Goal: Obtain resource: Obtain resource

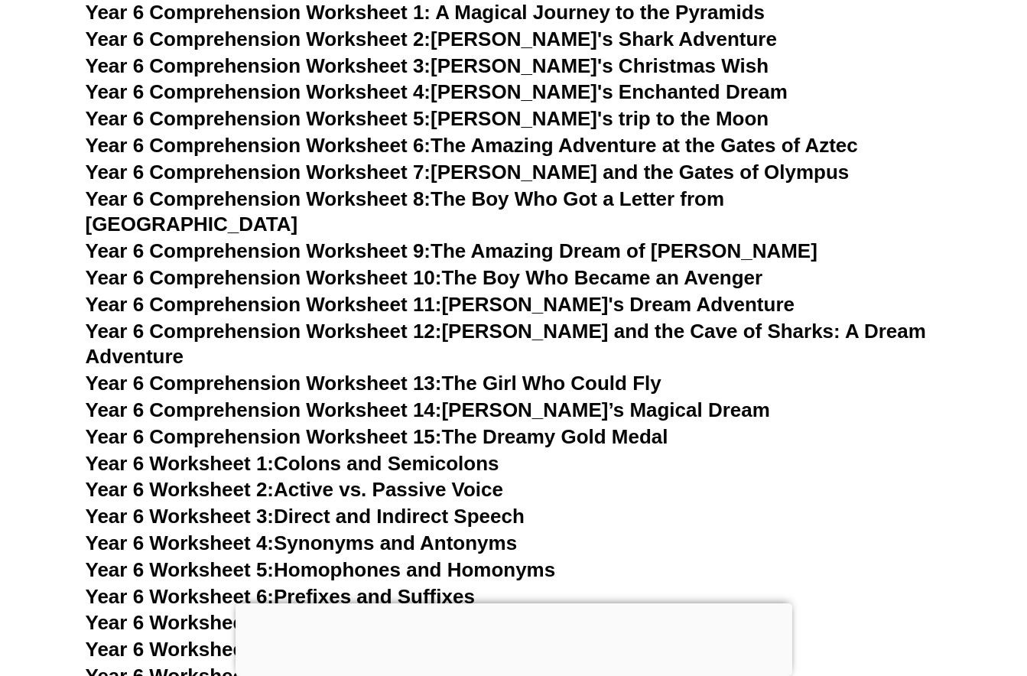
scroll to position [8526, 0]
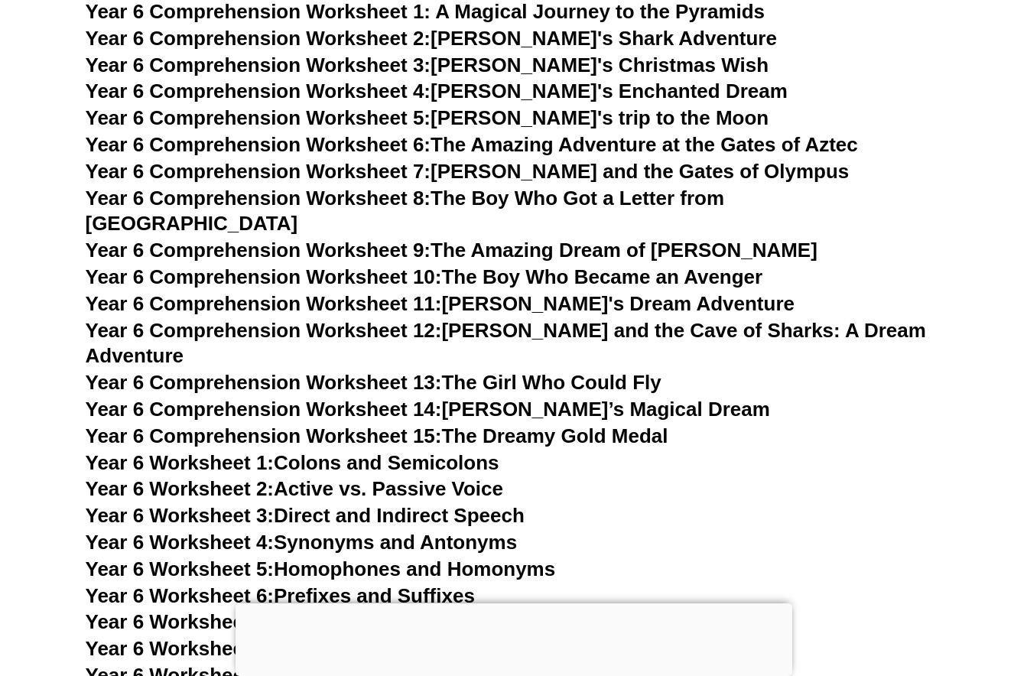
click at [446, 584] on link "Year 6 Worksheet 6: Prefixes and Suffixes" at bounding box center [280, 595] width 389 height 23
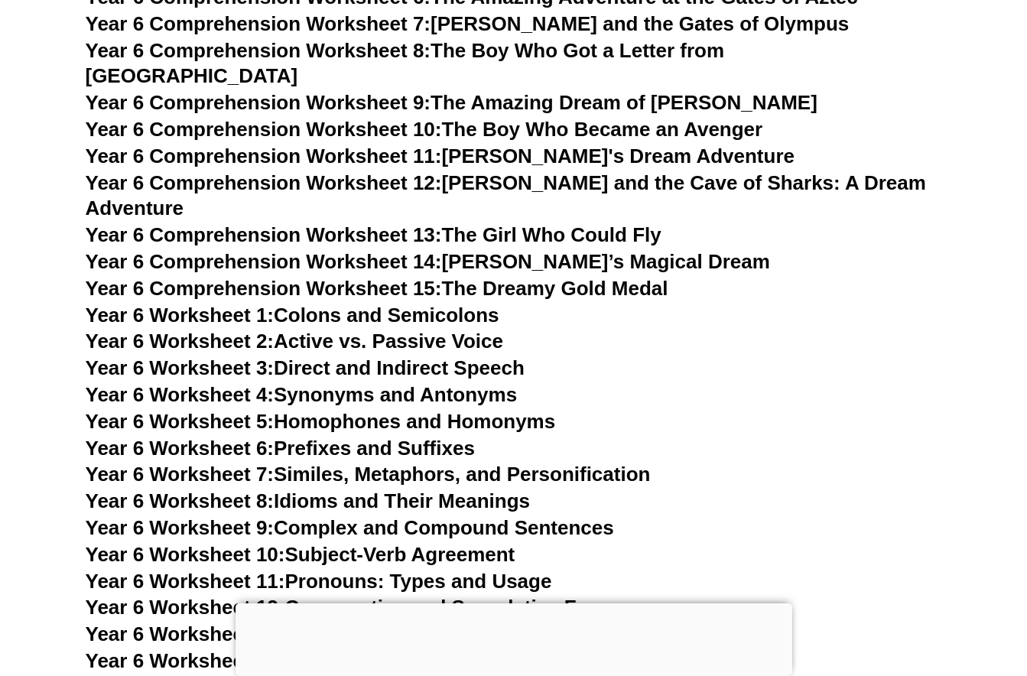
scroll to position [8728, 0]
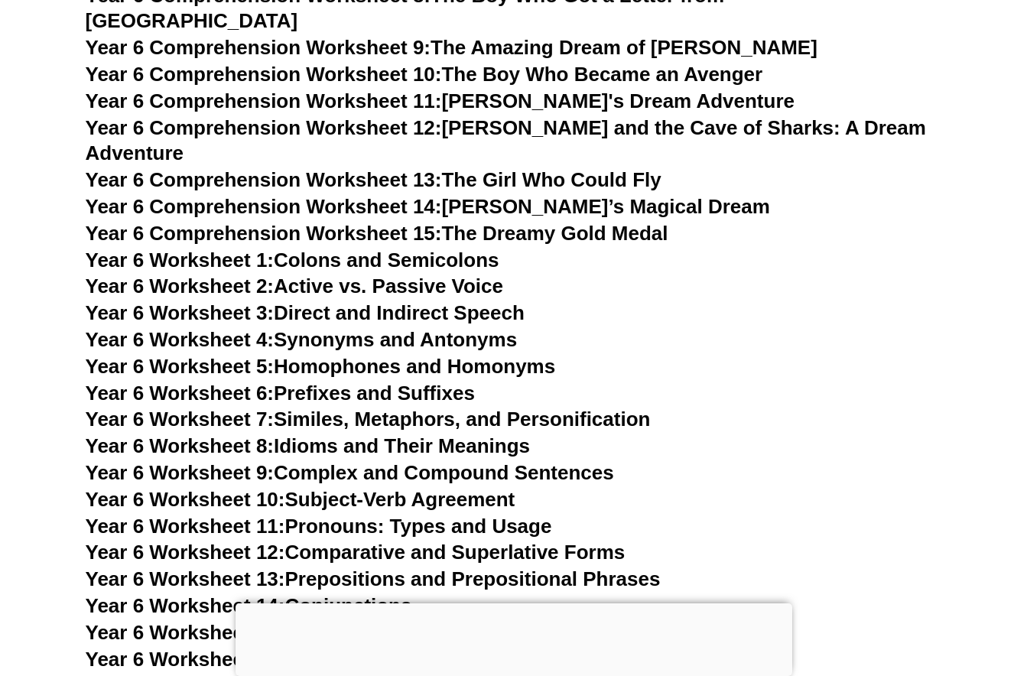
click at [453, 407] on link "Year 6 Worksheet 7: Similes, Metaphors, and Personification" at bounding box center [368, 418] width 565 height 23
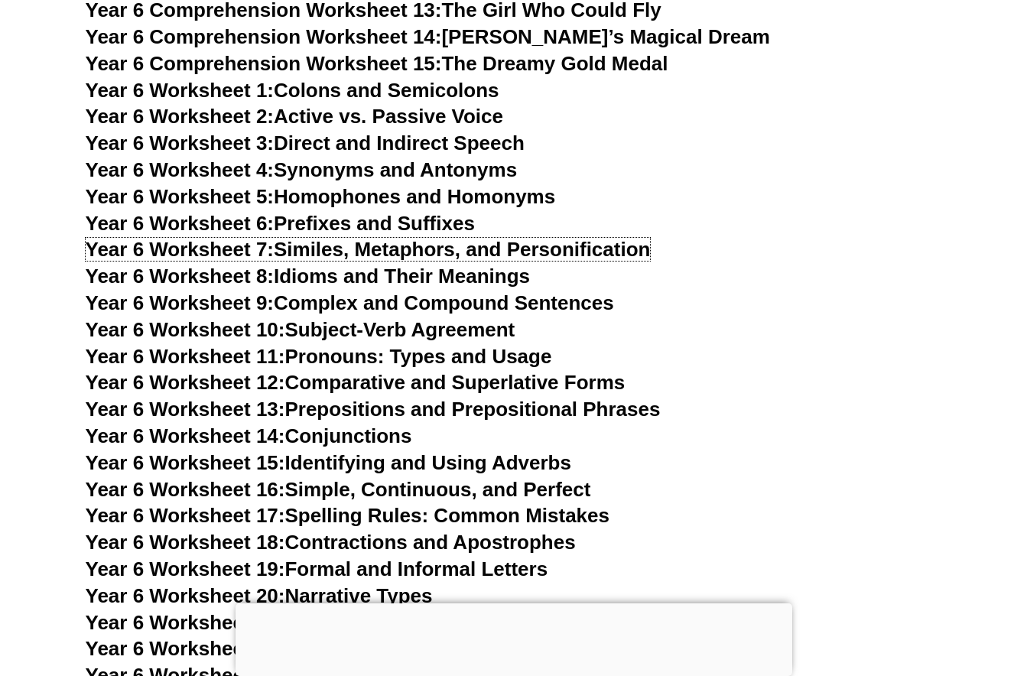
scroll to position [8913, 0]
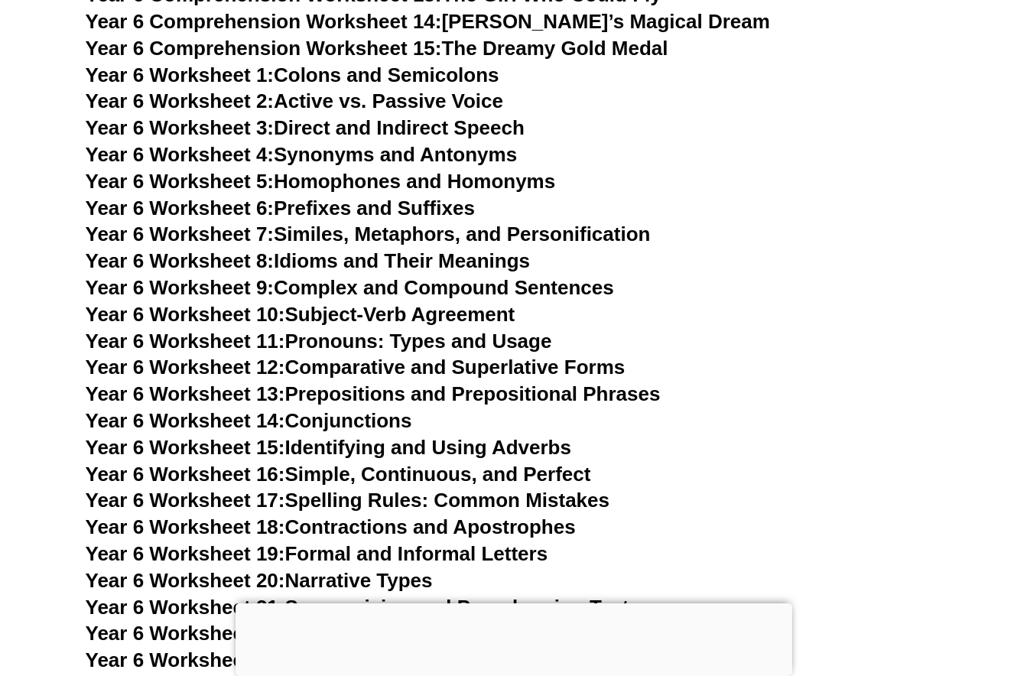
click at [338, 463] on link "Year 6 Worksheet 16: Simple, Continuous, and Perfect" at bounding box center [338, 474] width 505 height 23
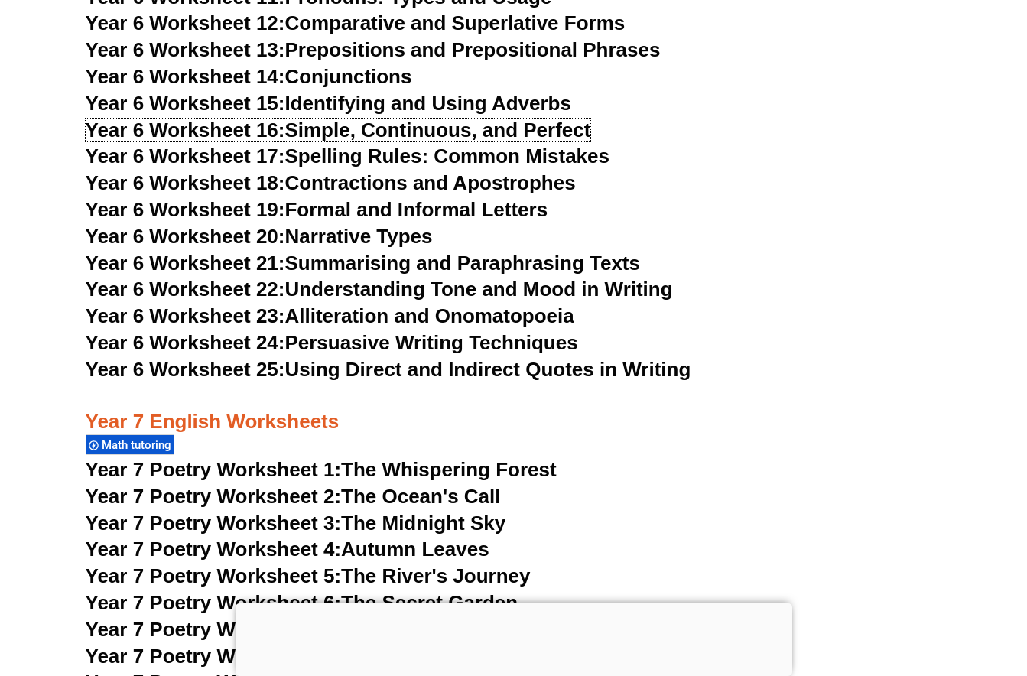
scroll to position [9257, 0]
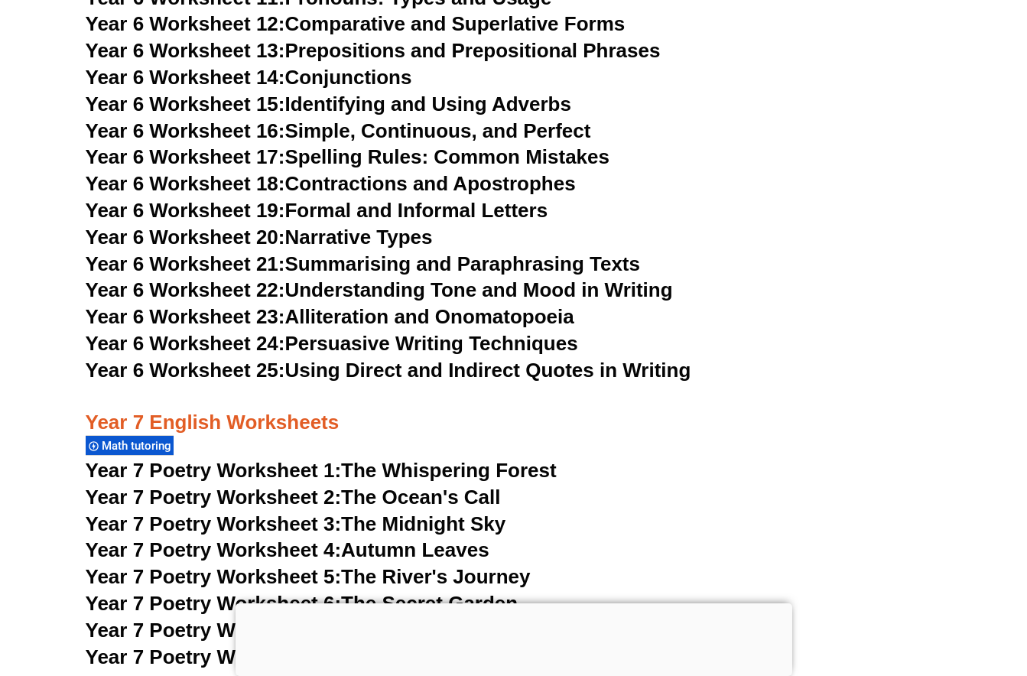
click at [231, 305] on span "Year 6 Worksheet 23:" at bounding box center [186, 316] width 200 height 23
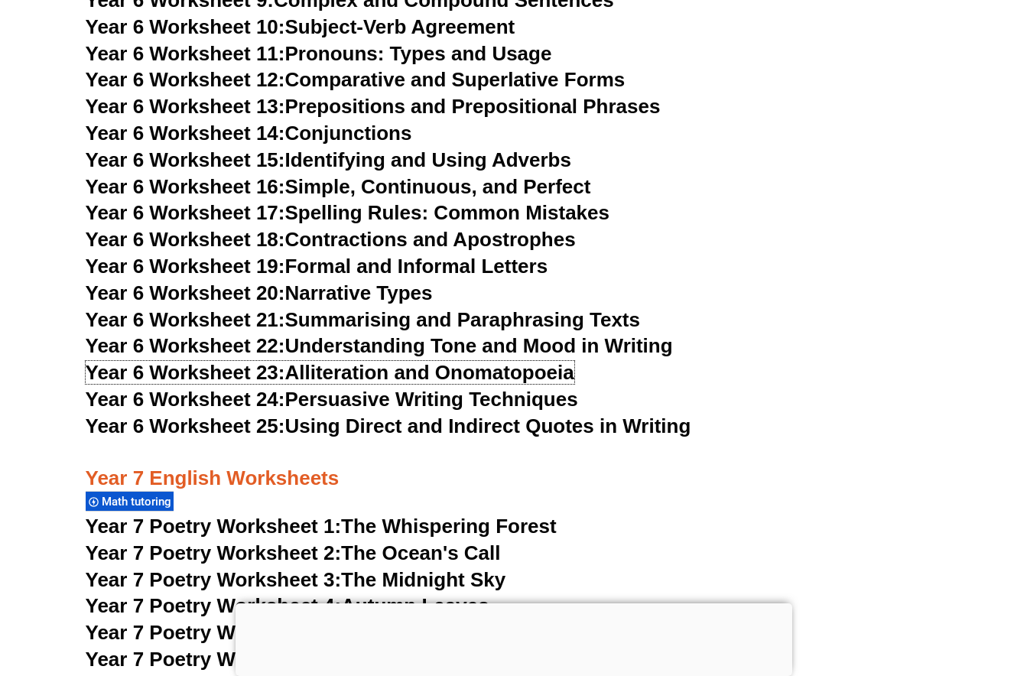
scroll to position [9195, 0]
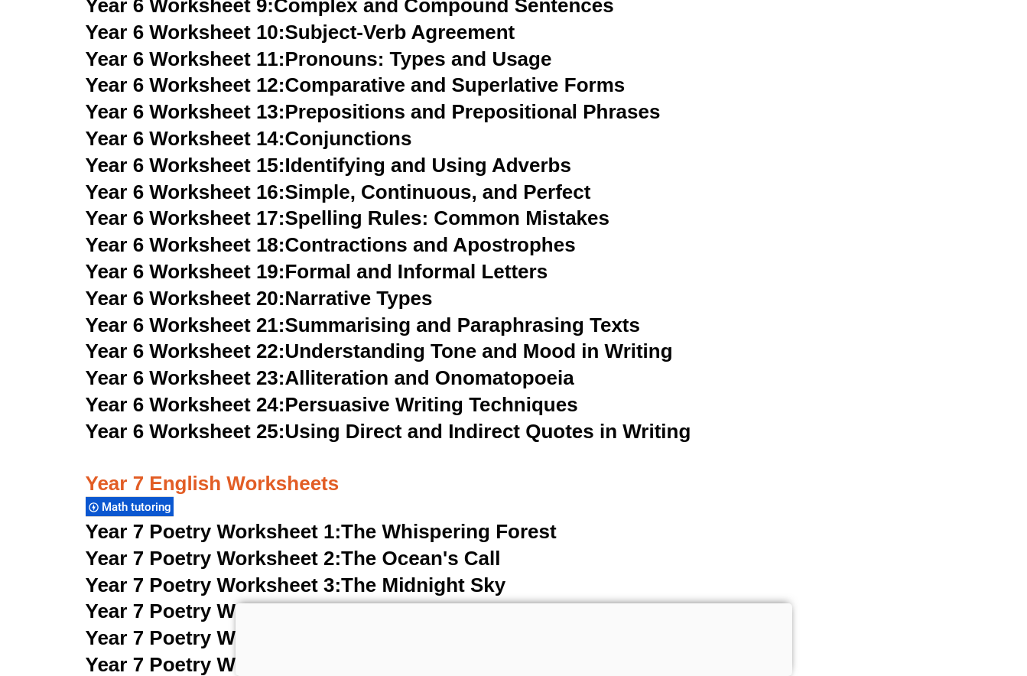
click at [344, 393] on link "Year 6 Worksheet 24: Persuasive Writing Techniques" at bounding box center [332, 404] width 492 height 23
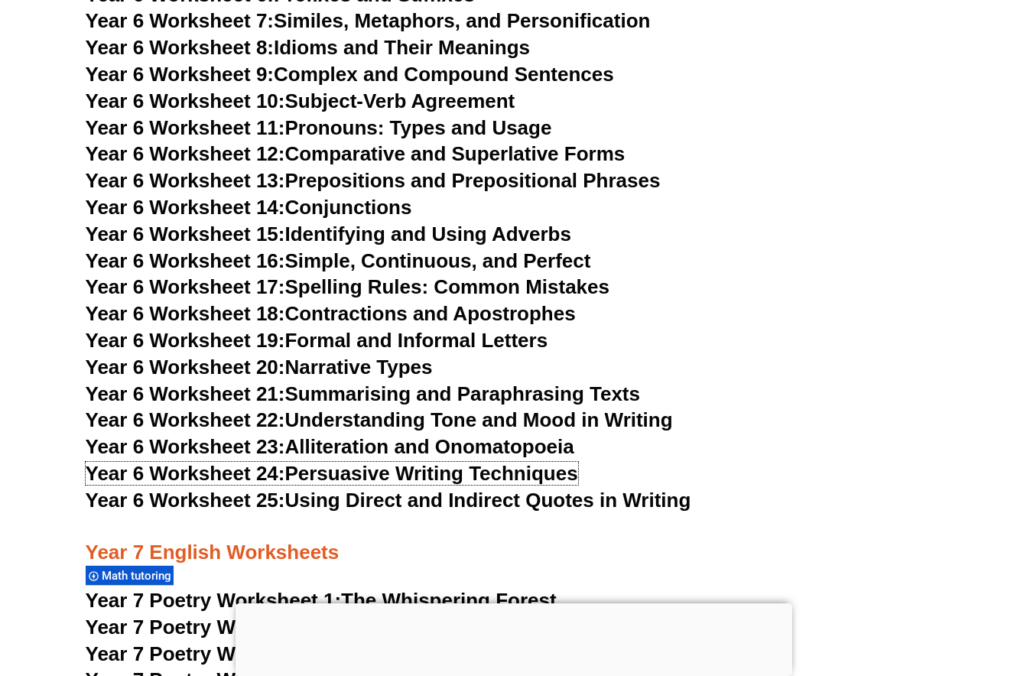
scroll to position [9124, 0]
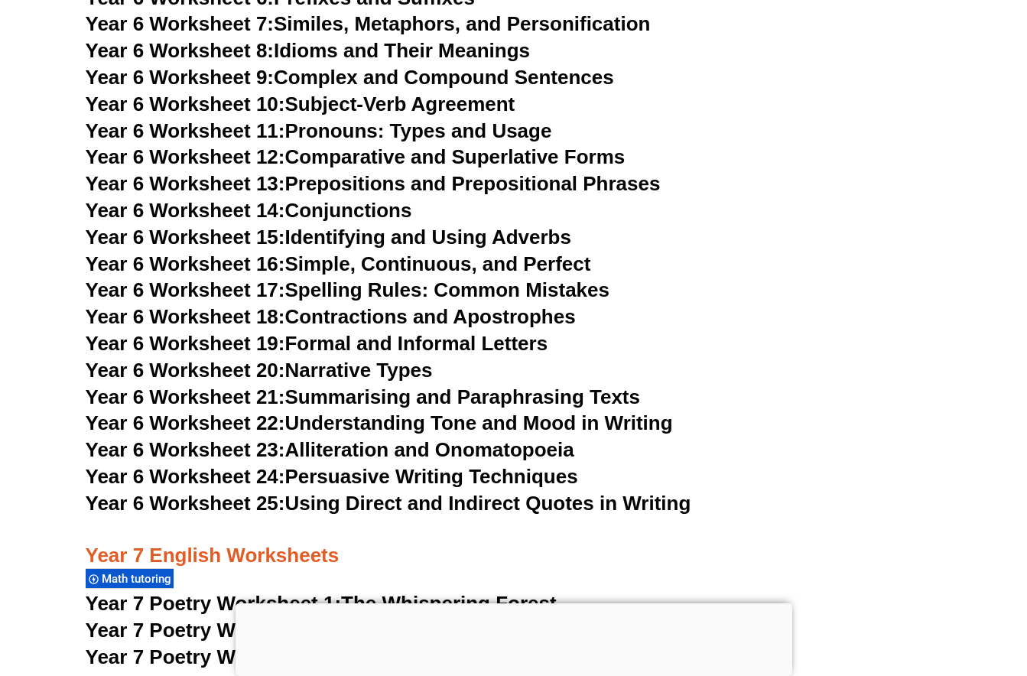
click at [335, 278] on link "Year 6 Worksheet 17: Spelling Rules: Common Mistakes" at bounding box center [348, 289] width 524 height 23
click at [320, 119] on link "Year 6 Worksheet 11: Pronouns: Types and Usage" at bounding box center [319, 130] width 466 height 23
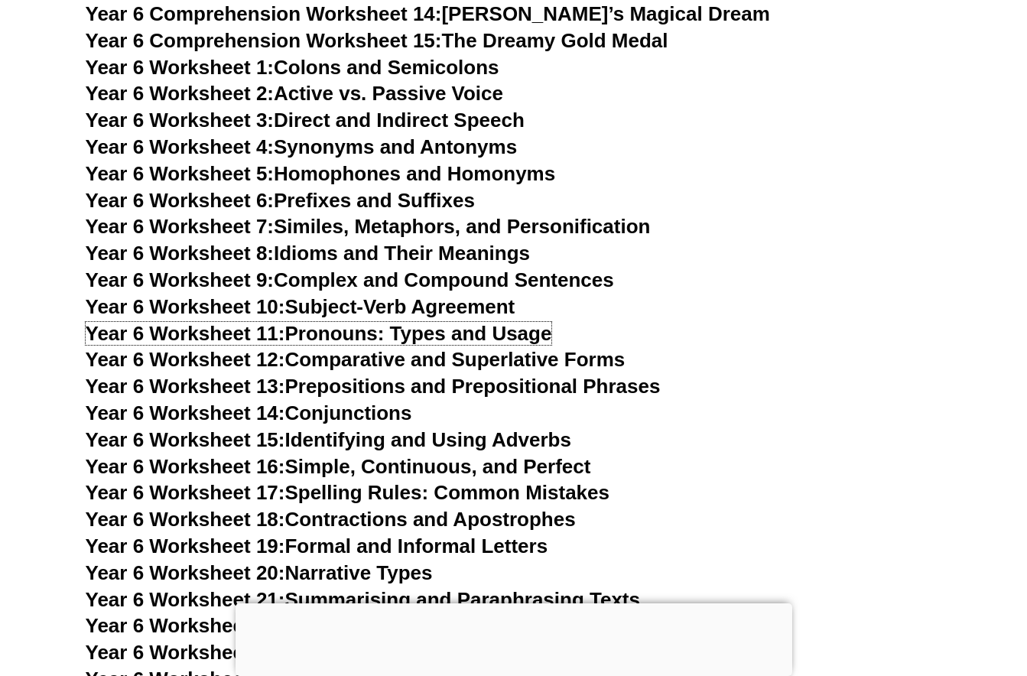
scroll to position [8910, 0]
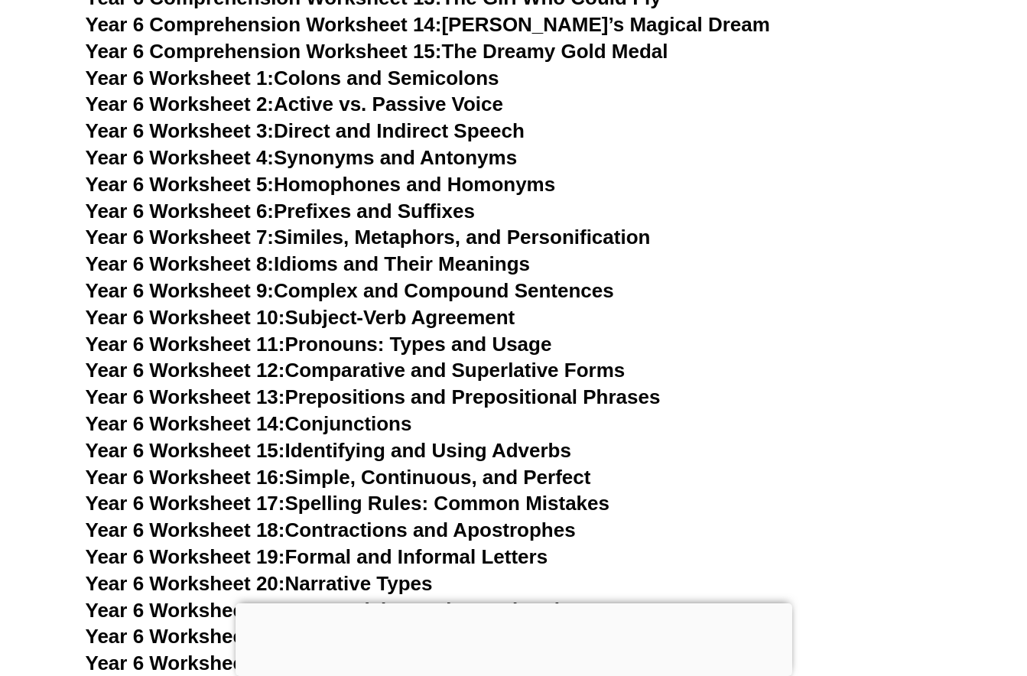
click at [362, 146] on link "Year 6 Worksheet 4: Synonyms and Antonyms" at bounding box center [302, 157] width 432 height 23
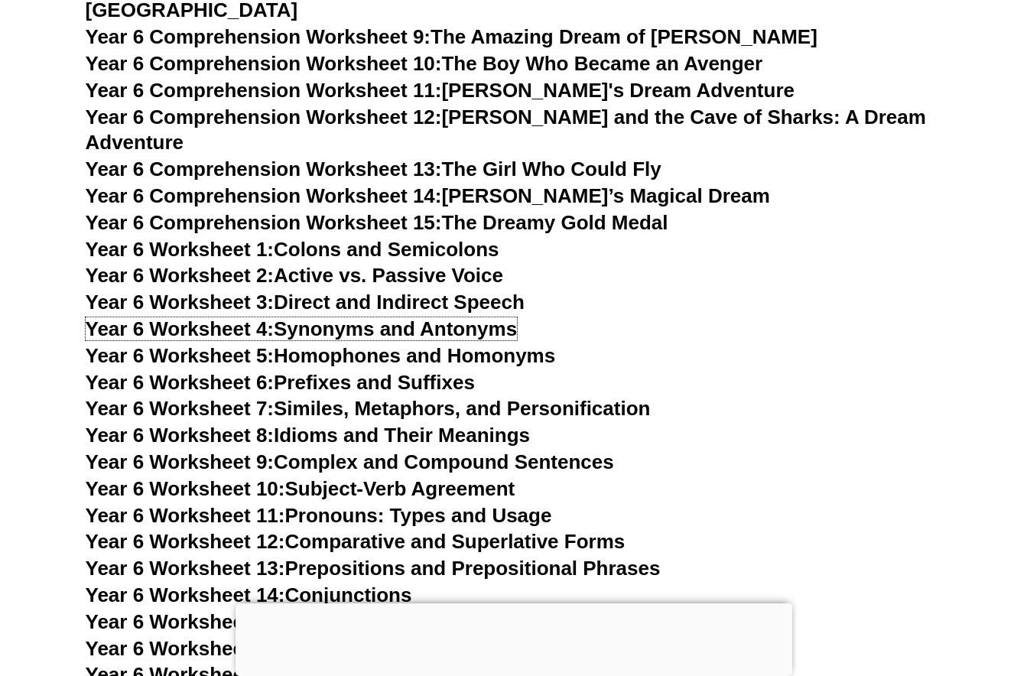
scroll to position [8737, 0]
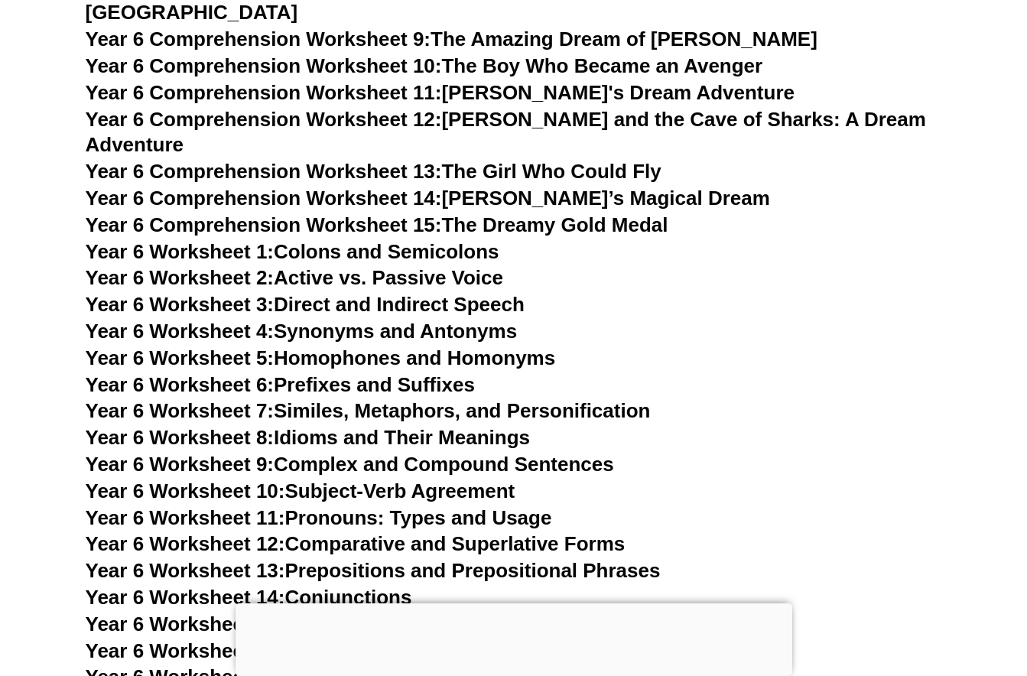
click at [332, 266] on link "Year 6 Worksheet 2: Active vs. Passive Voice" at bounding box center [294, 277] width 417 height 23
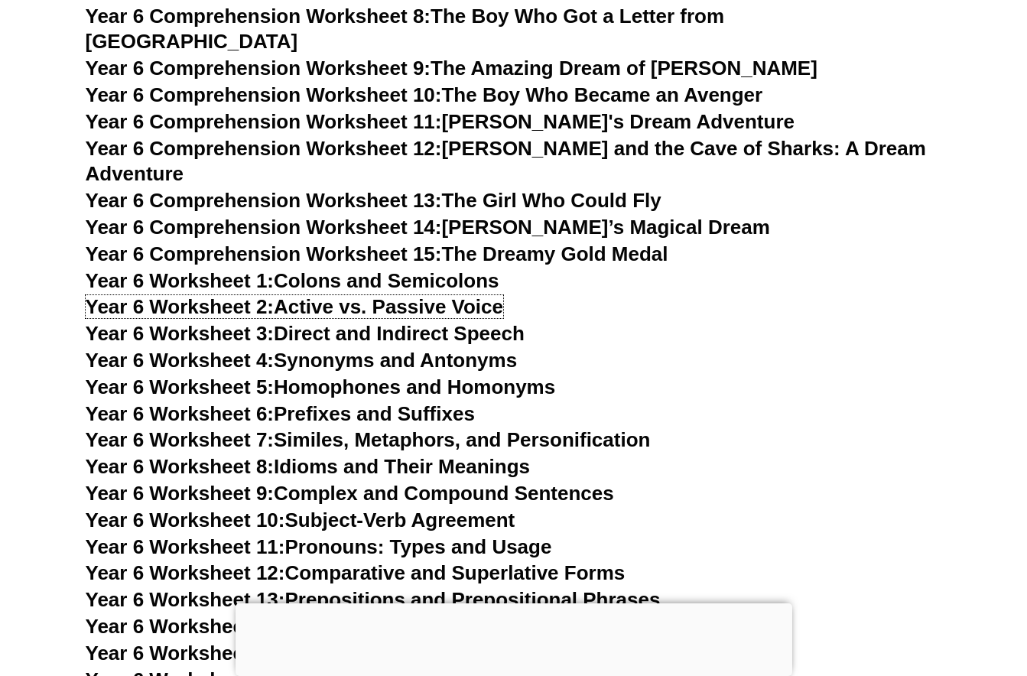
scroll to position [8715, 0]
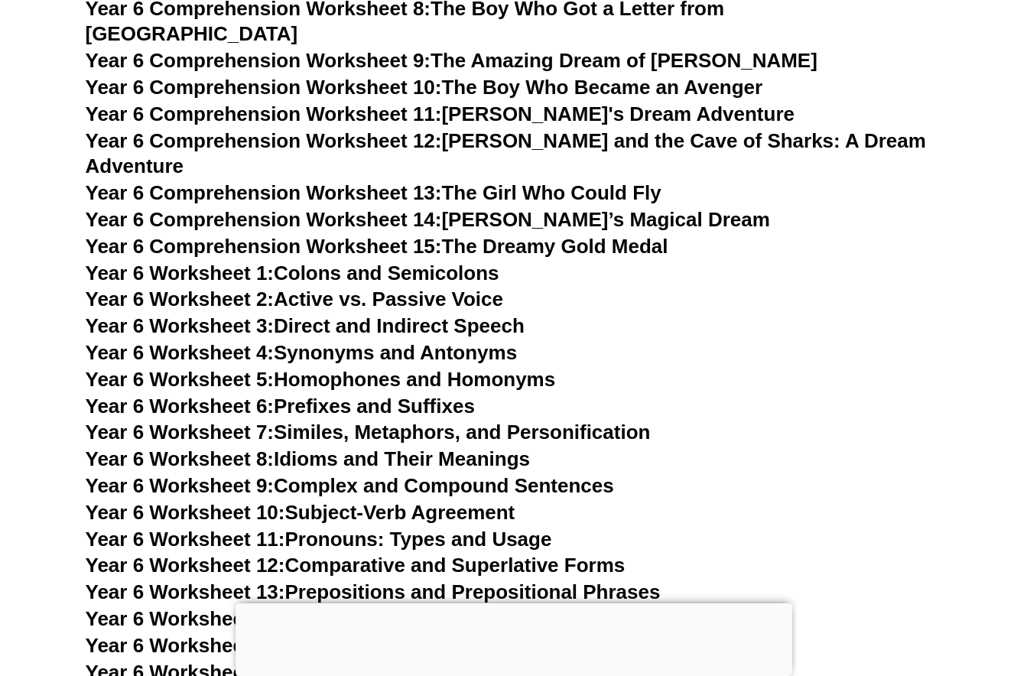
click at [339, 261] on link "Year 6 Worksheet 1: Colons and Semicolons" at bounding box center [293, 272] width 414 height 23
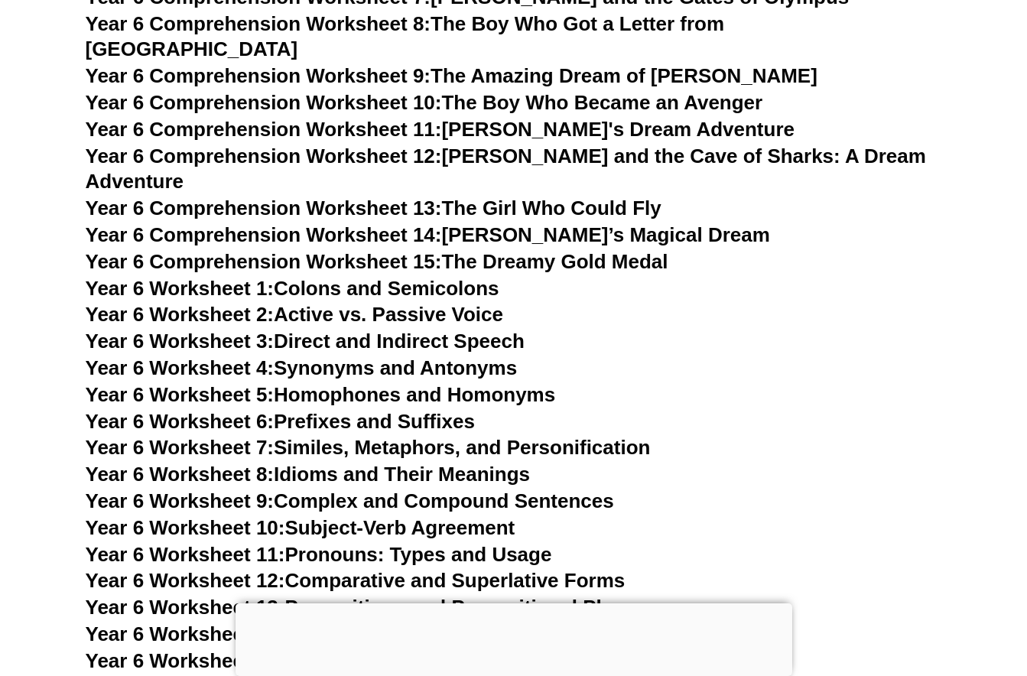
scroll to position [8696, 0]
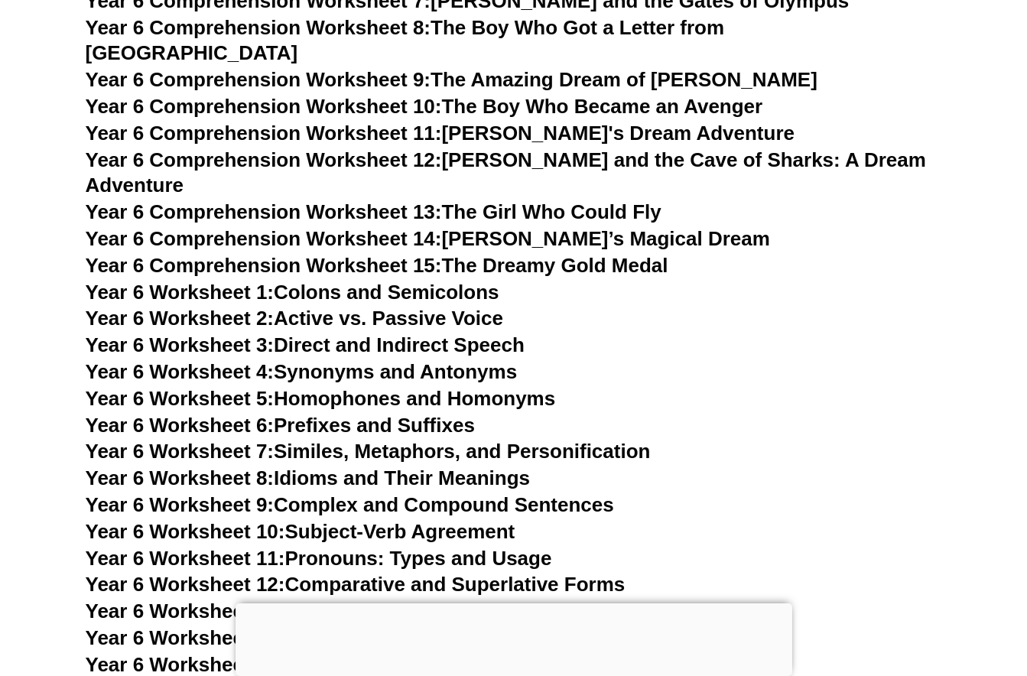
click at [440, 520] on link "Year 6 Worksheet 10: Subject-Verb Agreement" at bounding box center [301, 531] width 430 height 23
click at [385, 493] on link "Year 6 Worksheet 9: Complex and Compound Sentences" at bounding box center [350, 504] width 528 height 23
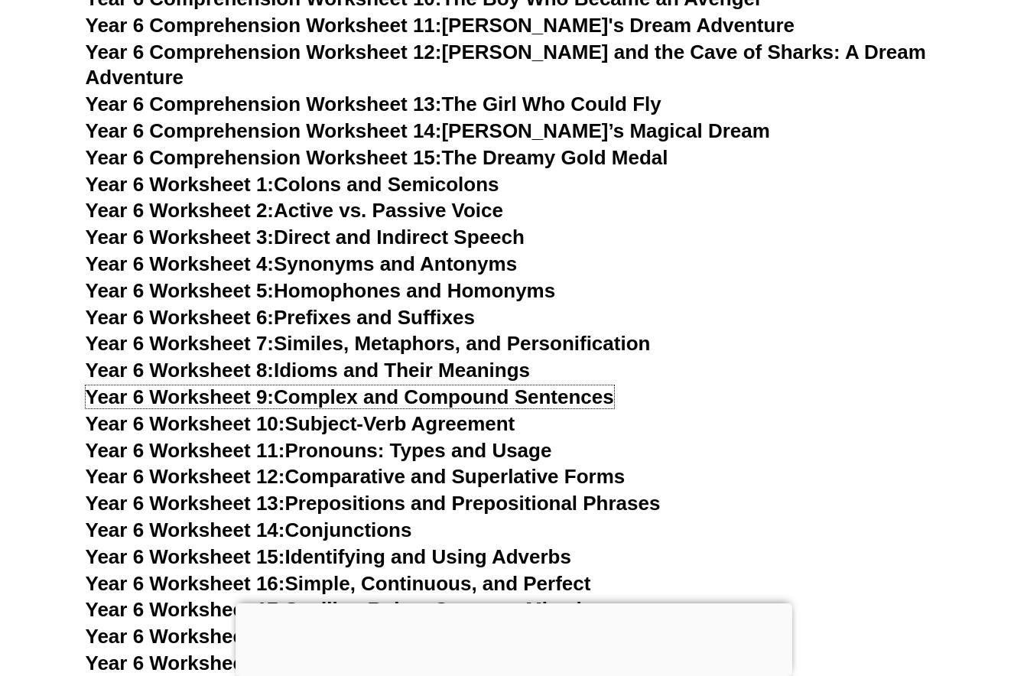
scroll to position [8809, 0]
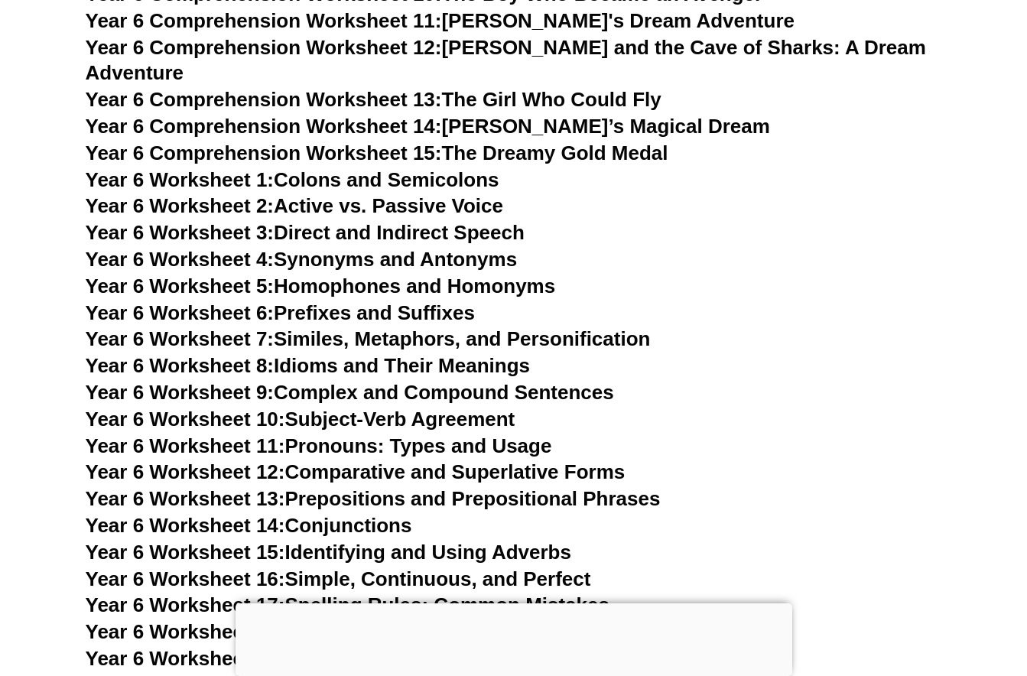
click at [398, 514] on link "Year 6 Worksheet 14: Conjunctions" at bounding box center [249, 525] width 326 height 23
